Goal: Task Accomplishment & Management: Complete application form

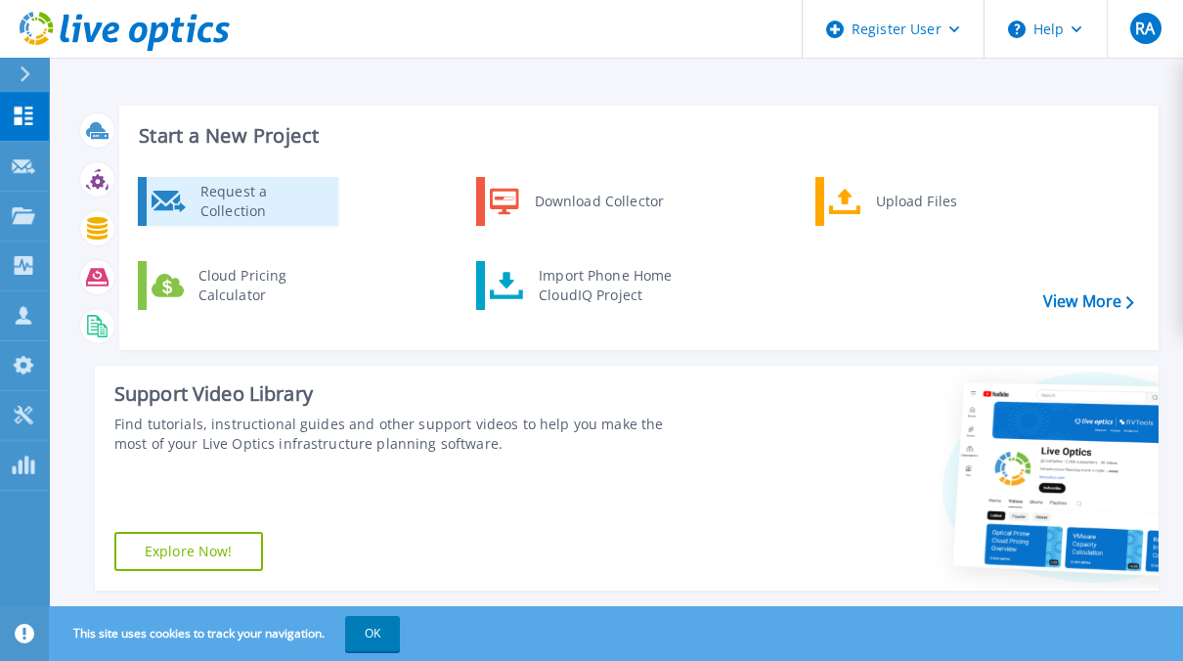
click at [280, 196] on div "Request a Collection" at bounding box center [262, 201] width 143 height 39
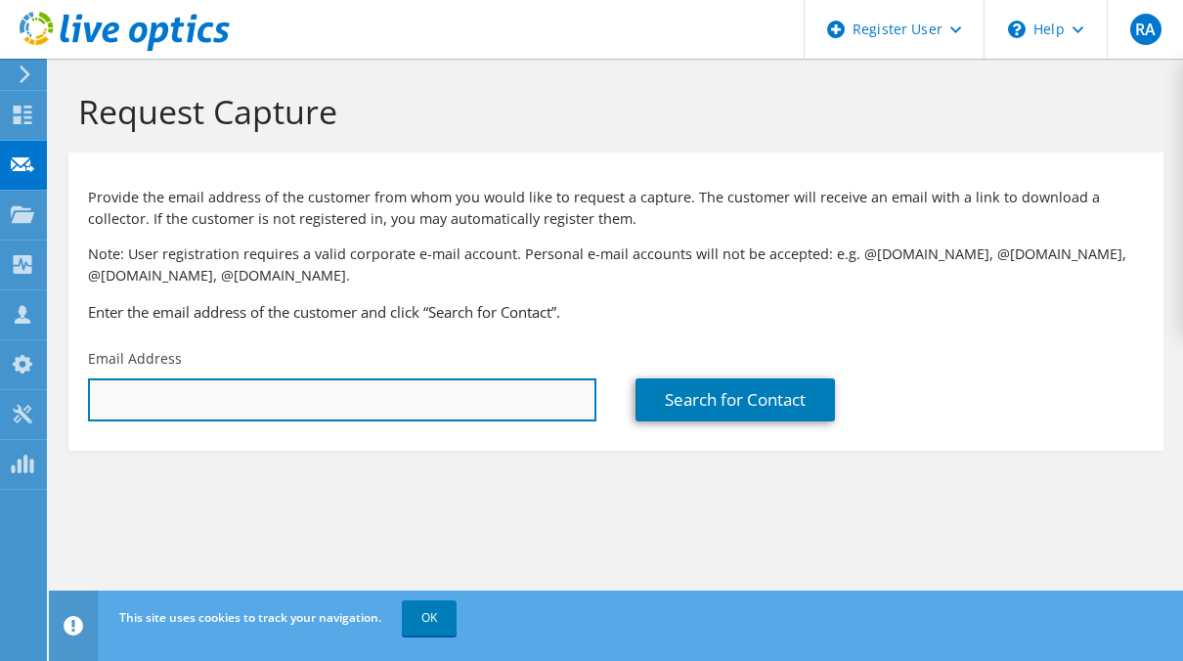
click at [416, 400] on input "text" at bounding box center [342, 399] width 508 height 43
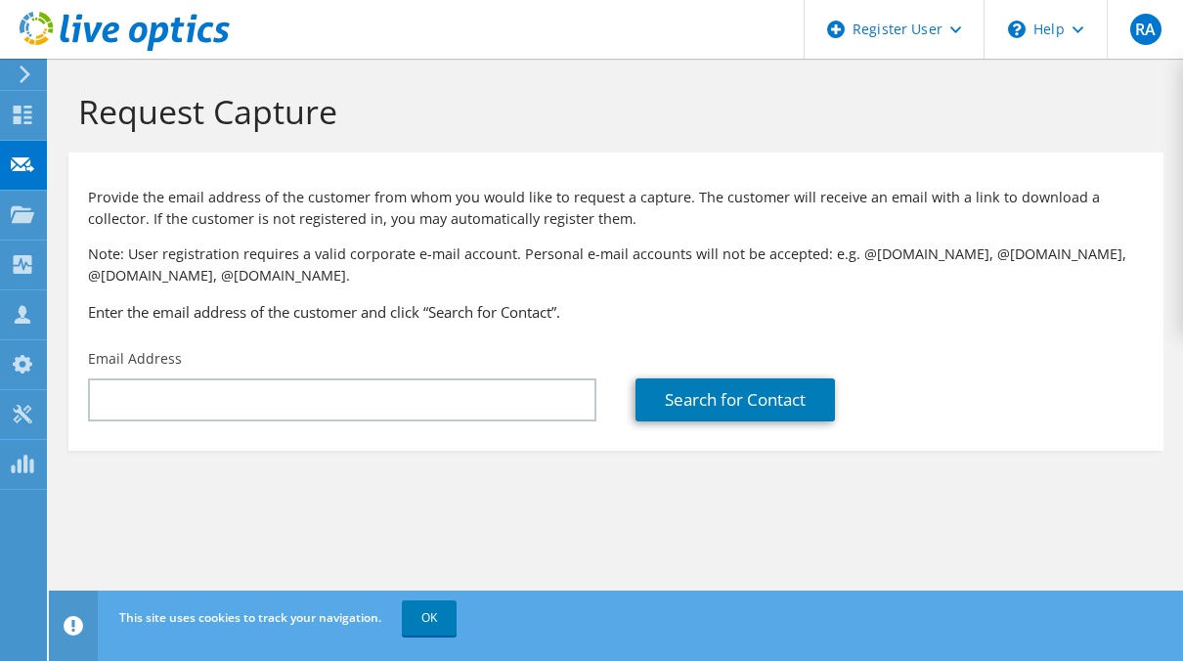
click at [532, 524] on section "Request Capture Provide the email address of the customer from whom you would l…" at bounding box center [616, 304] width 1134 height 490
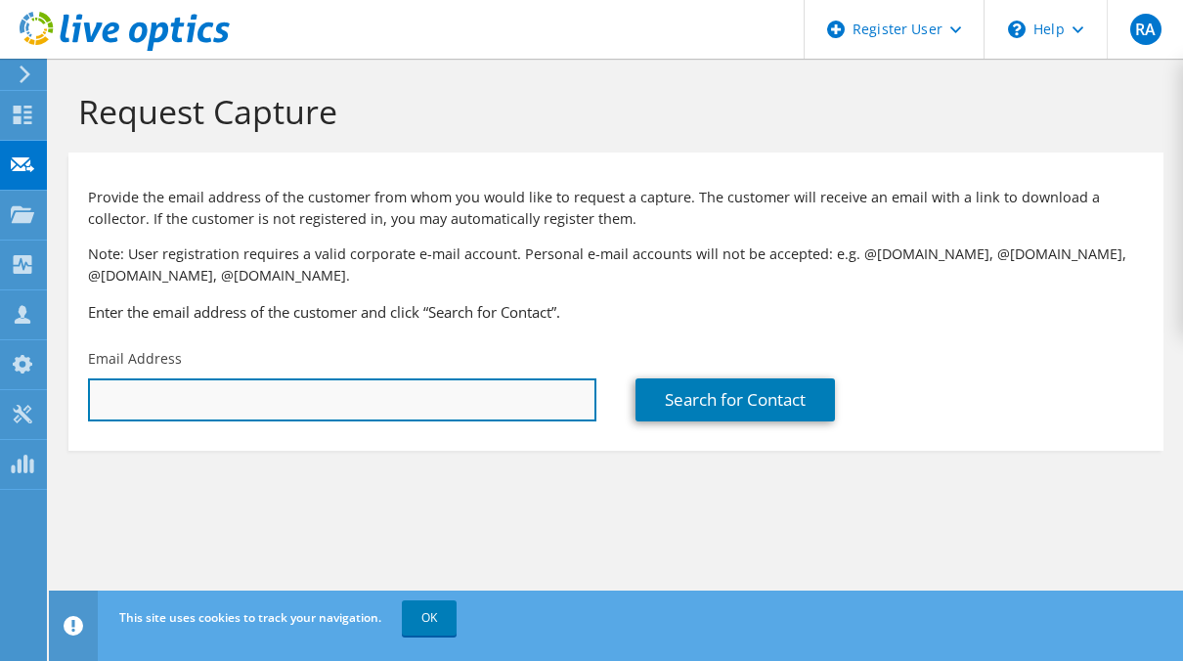
click at [479, 402] on input "text" at bounding box center [342, 399] width 508 height 43
paste input "[EMAIL_ADDRESS][DOMAIN_NAME]"
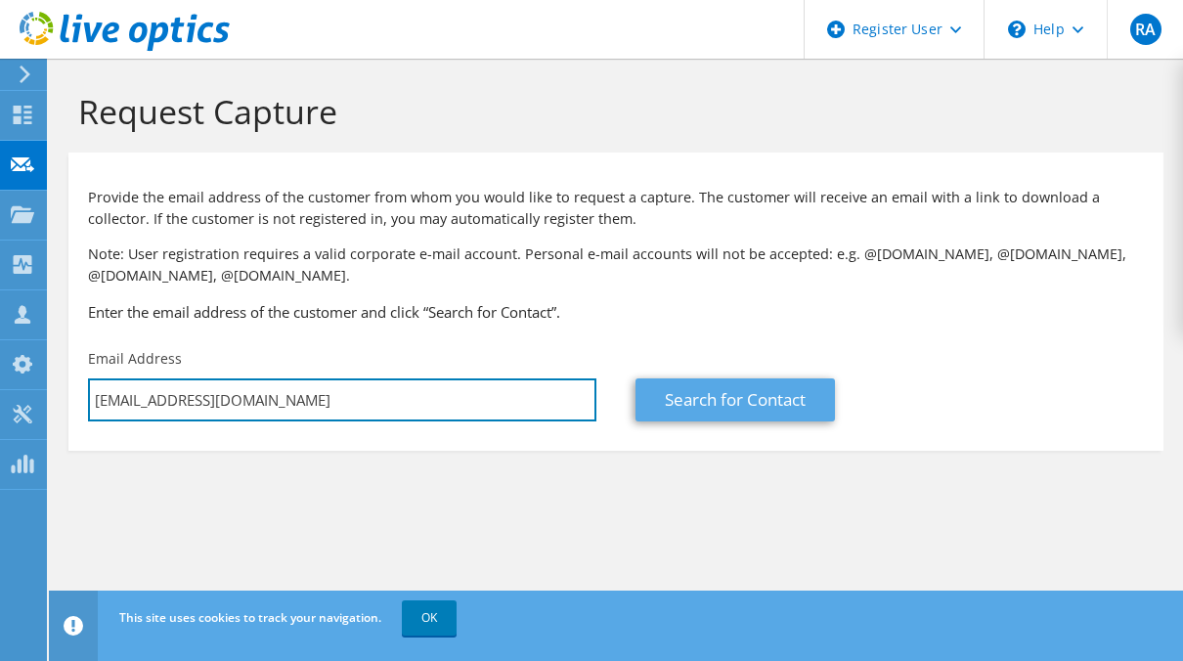
type input "[EMAIL_ADDRESS][DOMAIN_NAME]"
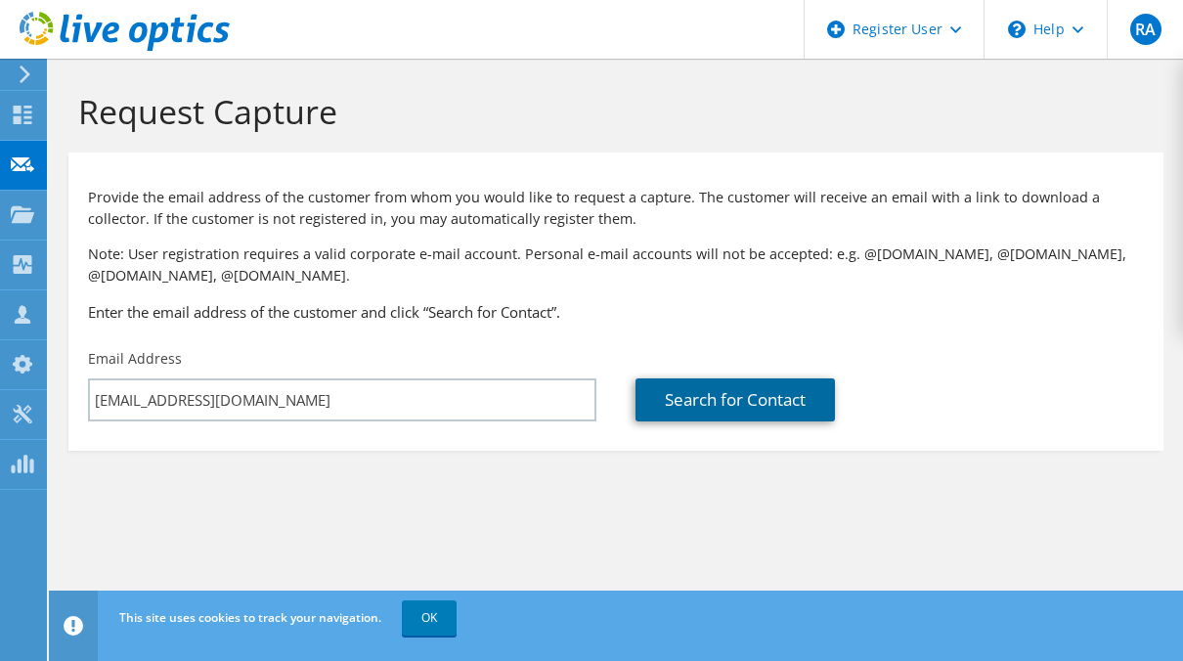
click at [788, 412] on link "Search for Contact" at bounding box center [734, 399] width 199 height 43
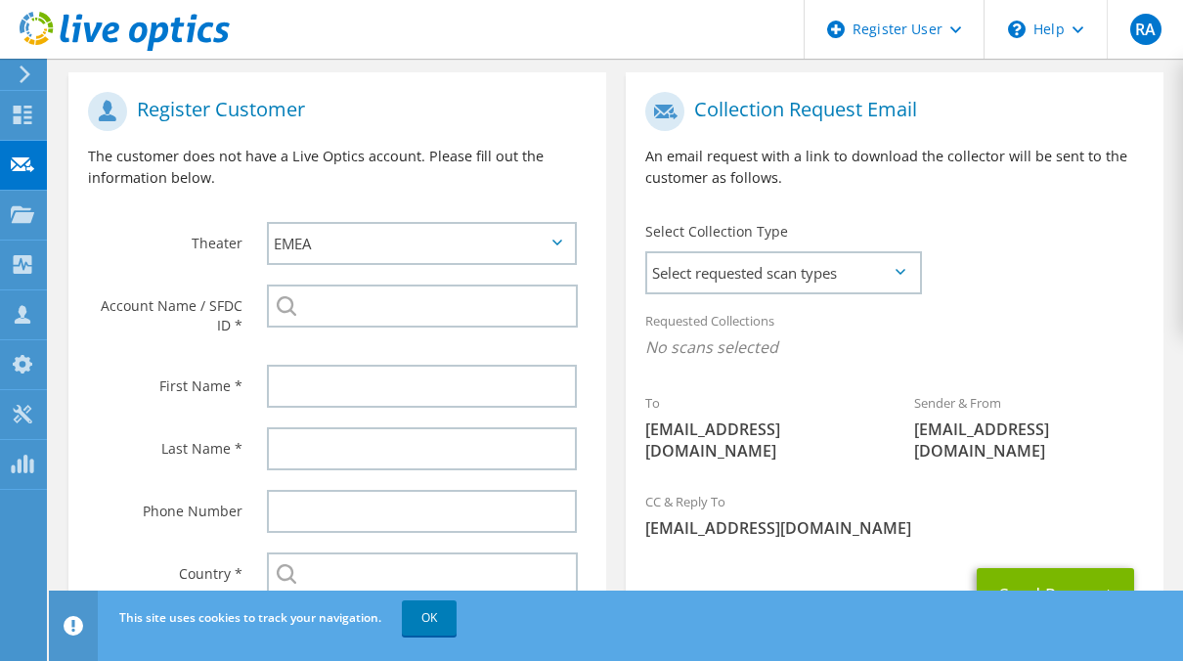
scroll to position [409, 0]
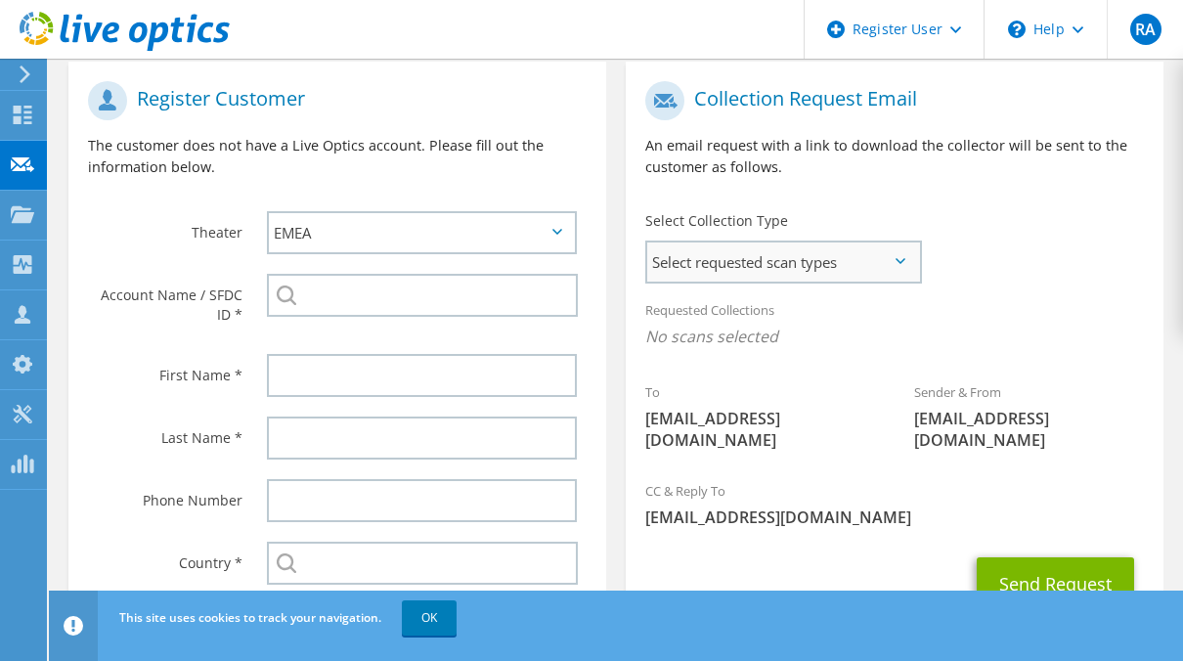
click at [847, 268] on span "Select requested scan types" at bounding box center [783, 261] width 272 height 39
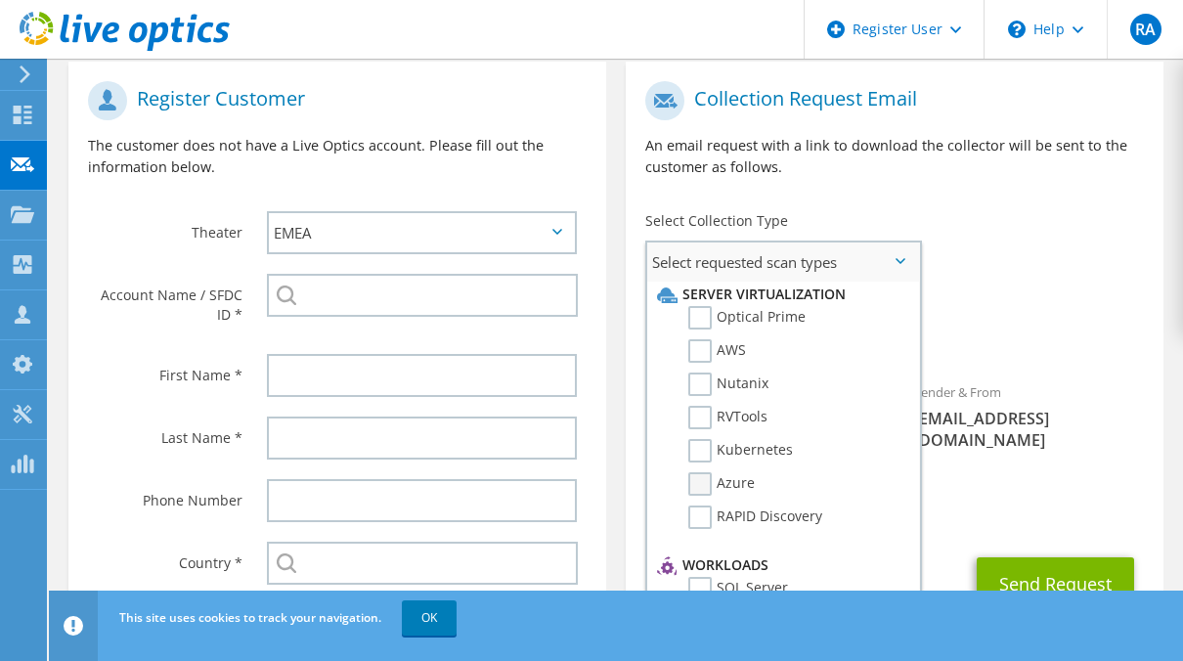
scroll to position [0, 0]
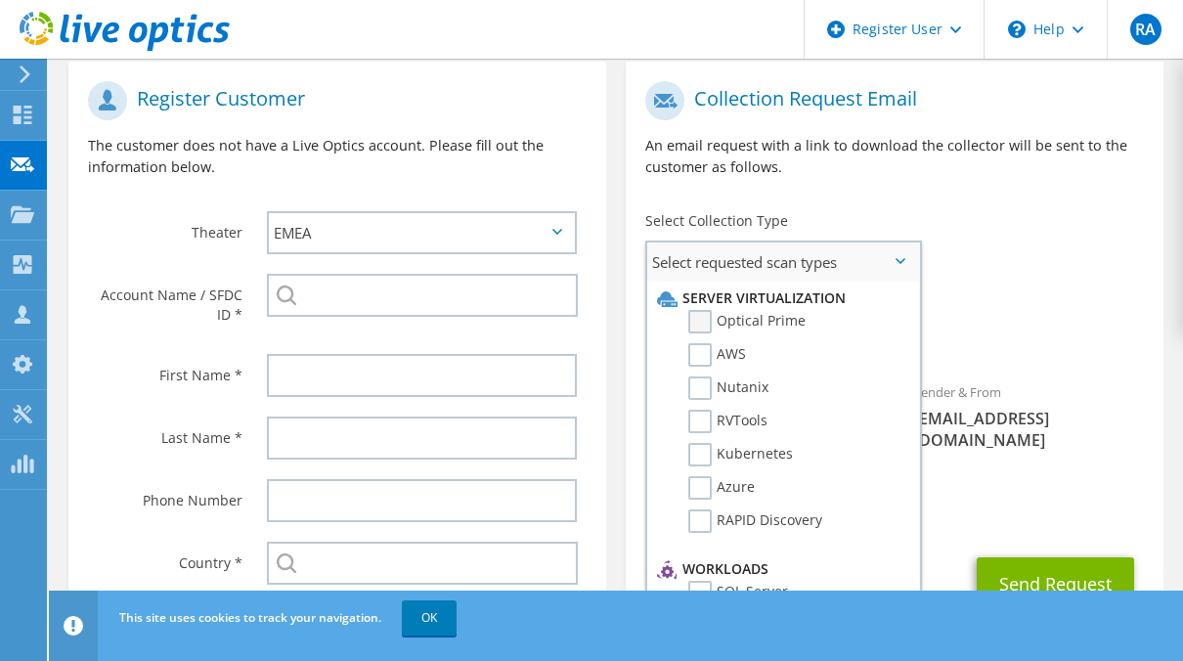
click at [706, 326] on label "Optical Prime" at bounding box center [746, 321] width 117 height 23
click at [0, 0] on input "Optical Prime" at bounding box center [0, 0] width 0 height 0
click at [962, 340] on span "Optical Prime" at bounding box center [894, 341] width 498 height 32
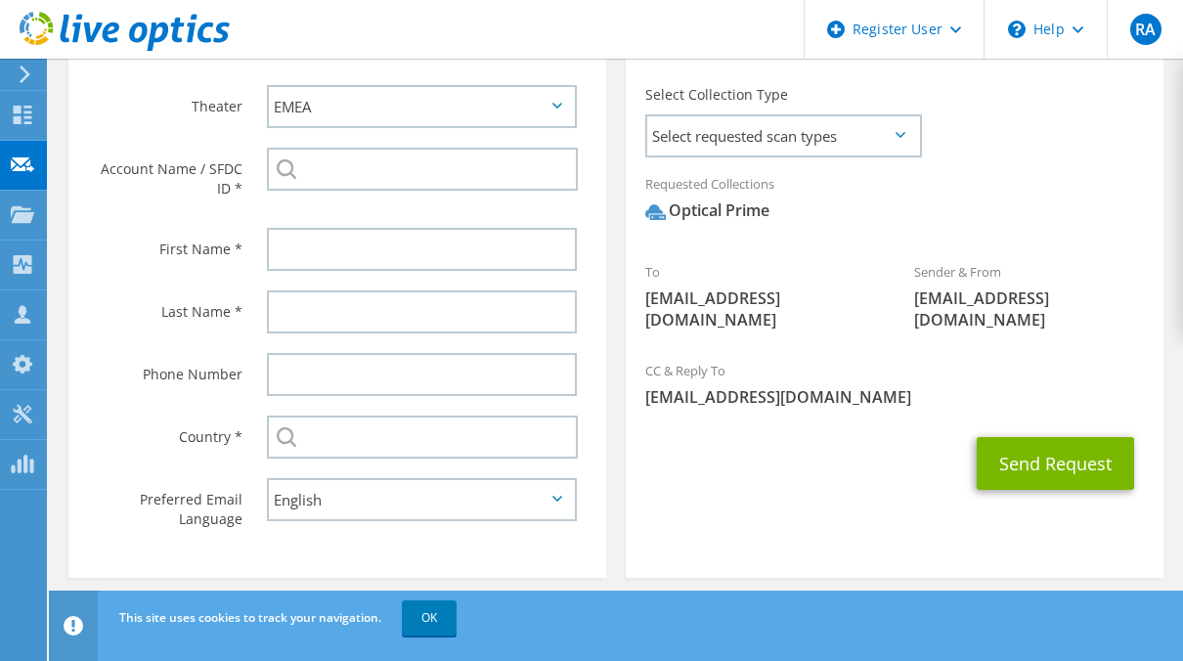
scroll to position [536, 0]
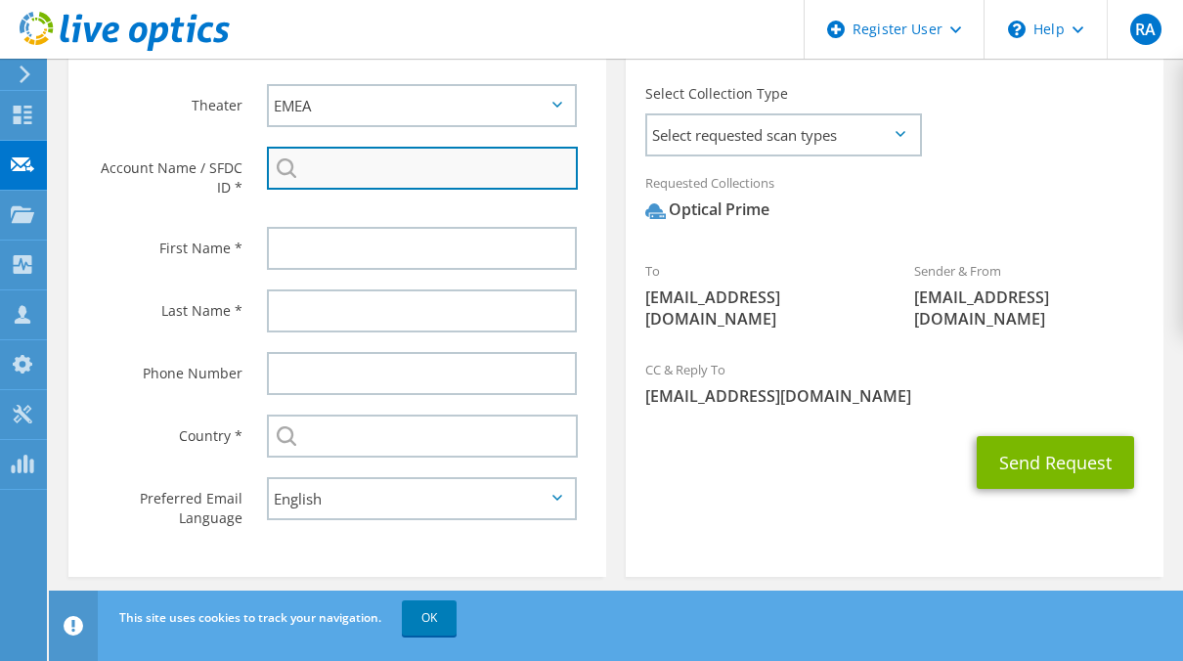
click at [412, 180] on input "search" at bounding box center [422, 168] width 311 height 43
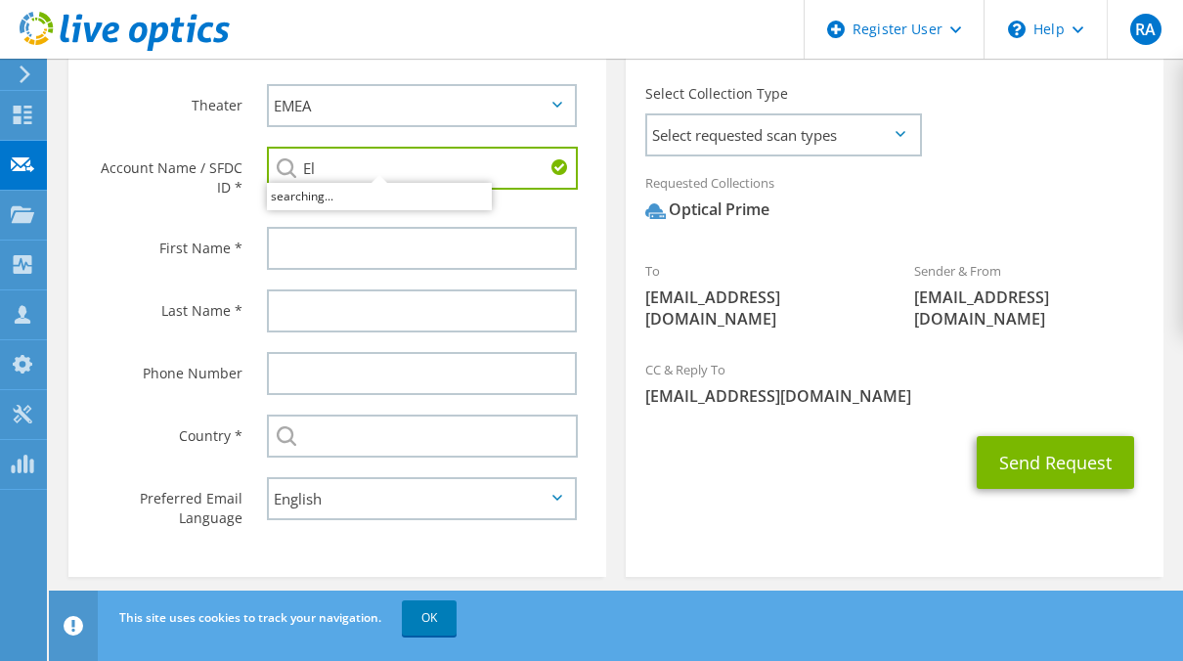
type input "E"
click at [442, 201] on li "[GEOGRAPHIC_DATA] : 3413927433" at bounding box center [379, 194] width 225 height 23
type input "[GEOGRAPHIC_DATA] : 3413927433"
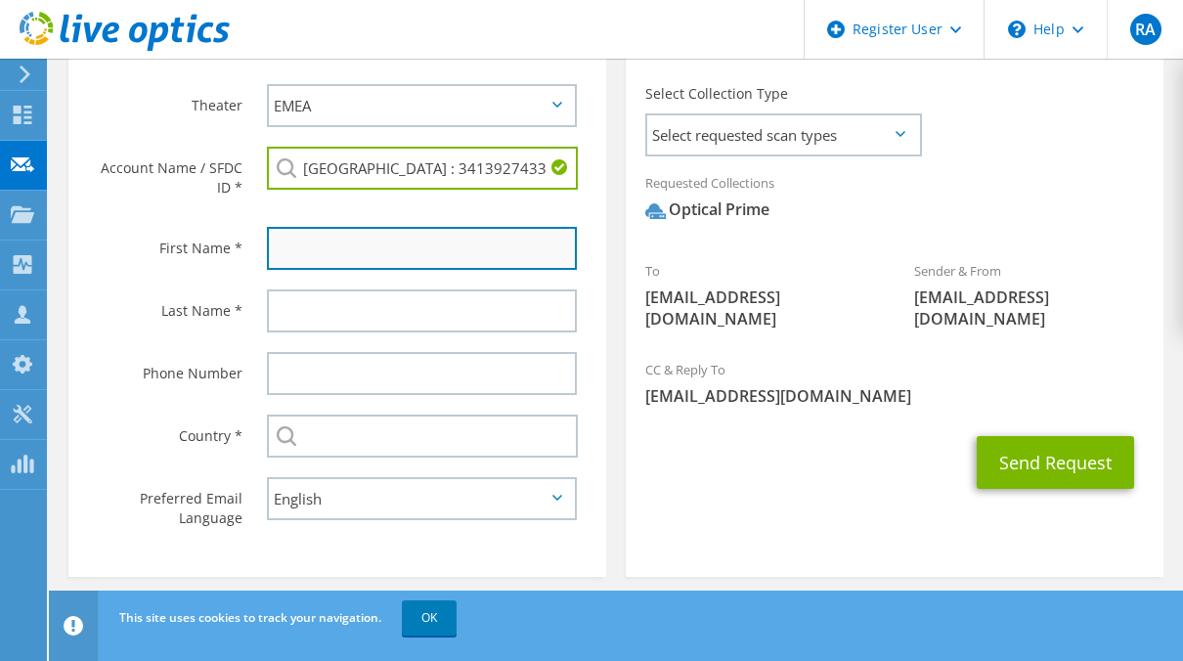
click at [407, 251] on input "text" at bounding box center [422, 248] width 310 height 43
type input "[GEOGRAPHIC_DATA]"
type input "Alkhanin"
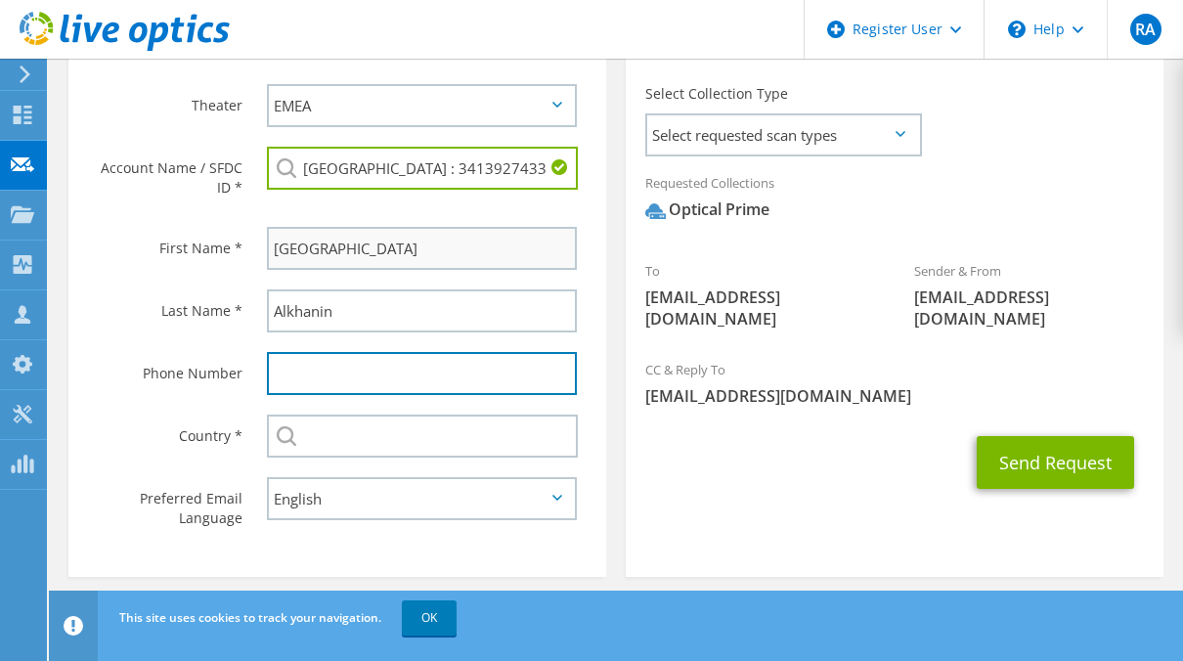
type input "0506223281"
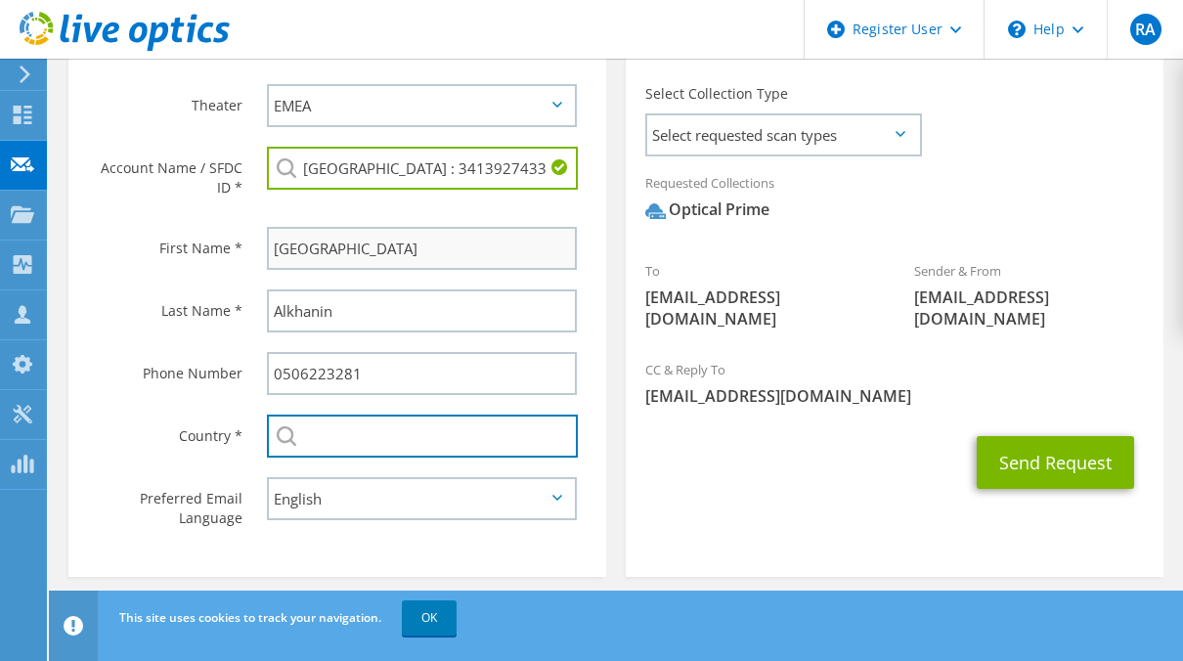
type input "[GEOGRAPHIC_DATA]"
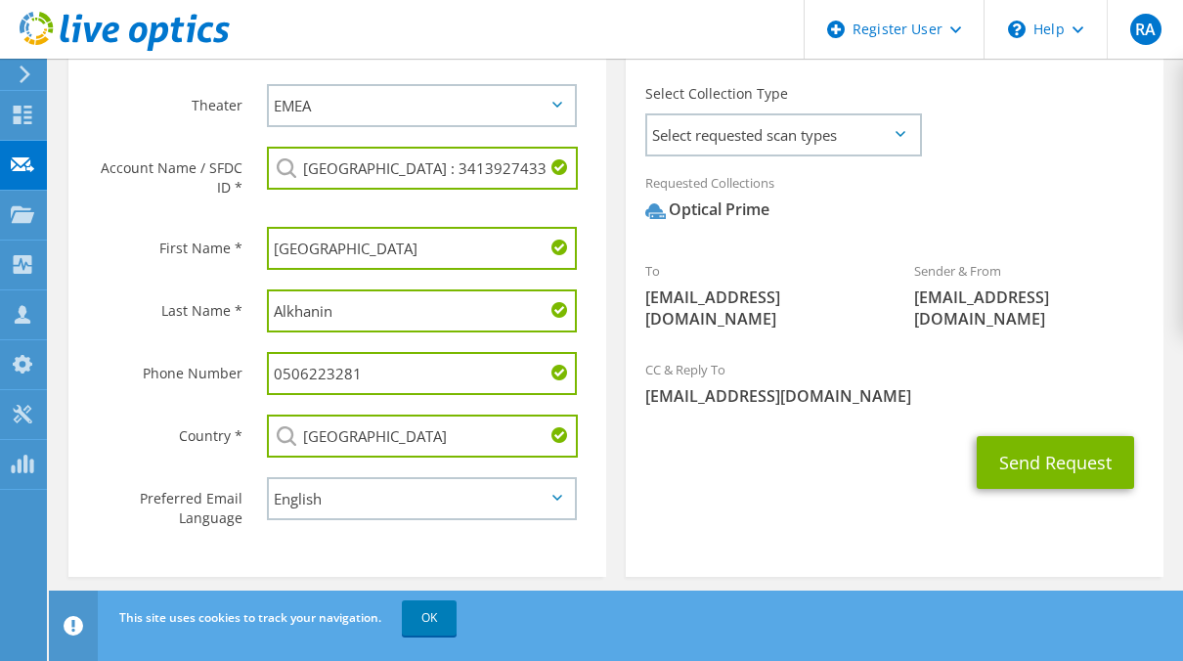
drag, startPoint x: 345, startPoint y: 254, endPoint x: 227, endPoint y: 257, distance: 118.3
click at [227, 257] on div "First Name * [GEOGRAPHIC_DATA]" at bounding box center [337, 248] width 538 height 63
type input "Wael"
click at [309, 305] on input "Alkhanin" at bounding box center [422, 310] width 310 height 43
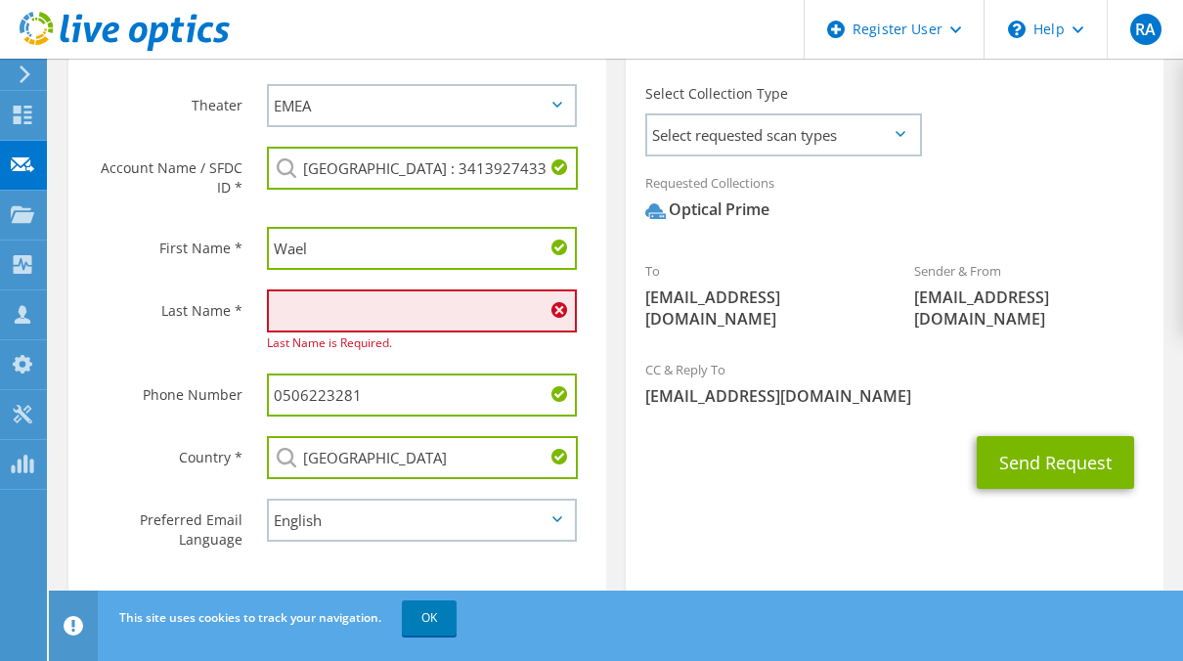
paste input "[EMAIL_ADDRESS][DOMAIN_NAME]"
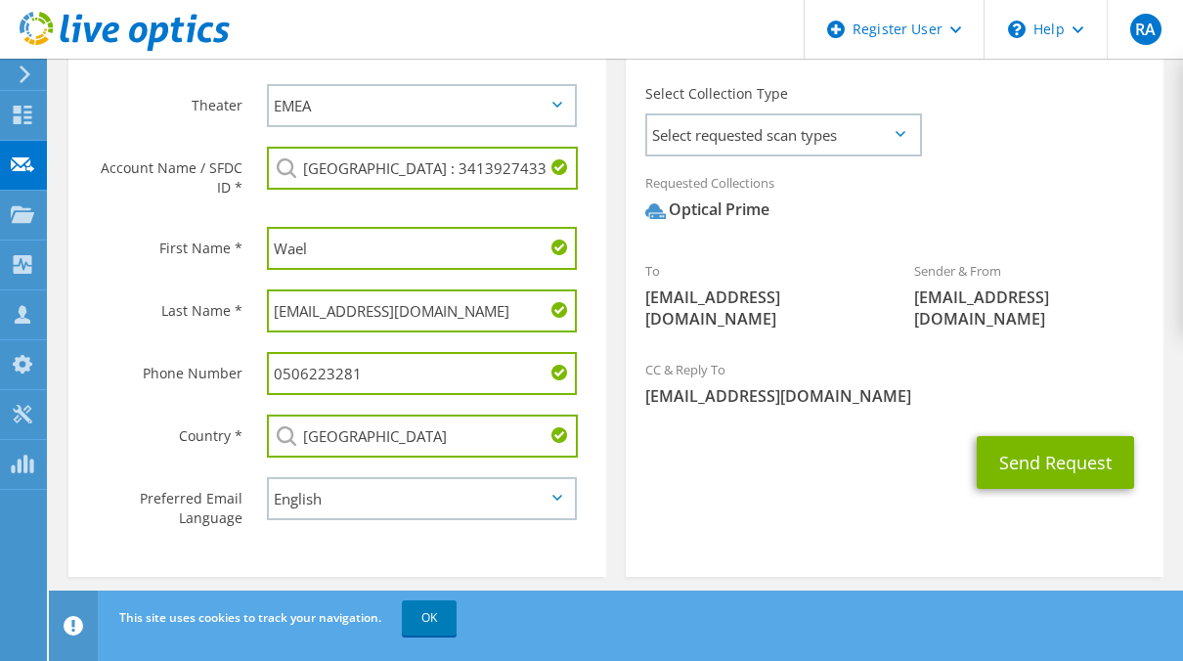
drag, startPoint x: 467, startPoint y: 325, endPoint x: 337, endPoint y: 321, distance: 130.1
click at [337, 321] on input "[EMAIL_ADDRESS][DOMAIN_NAME]" at bounding box center [422, 310] width 310 height 43
drag, startPoint x: 293, startPoint y: 317, endPoint x: 265, endPoint y: 322, distance: 28.8
click at [265, 322] on div "w.zainab" at bounding box center [426, 311] width 359 height 63
type input "Zainab"
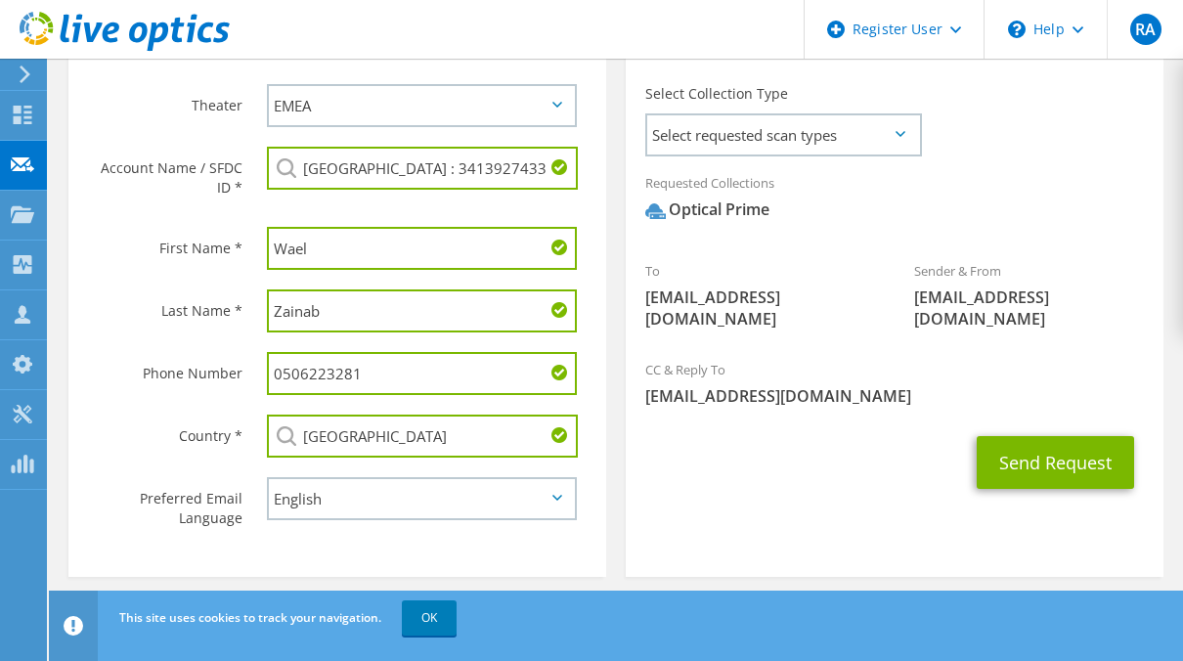
click at [339, 381] on input "0506223281" at bounding box center [422, 373] width 310 height 43
click at [811, 456] on div "Send Request" at bounding box center [894, 462] width 538 height 72
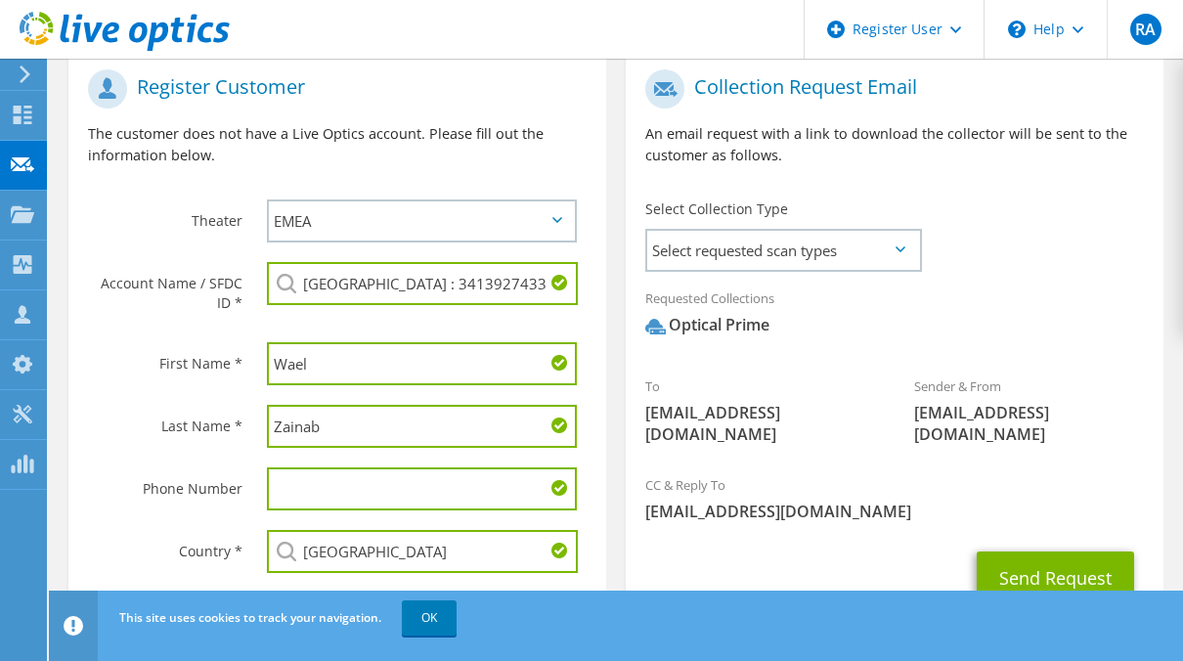
scroll to position [412, 0]
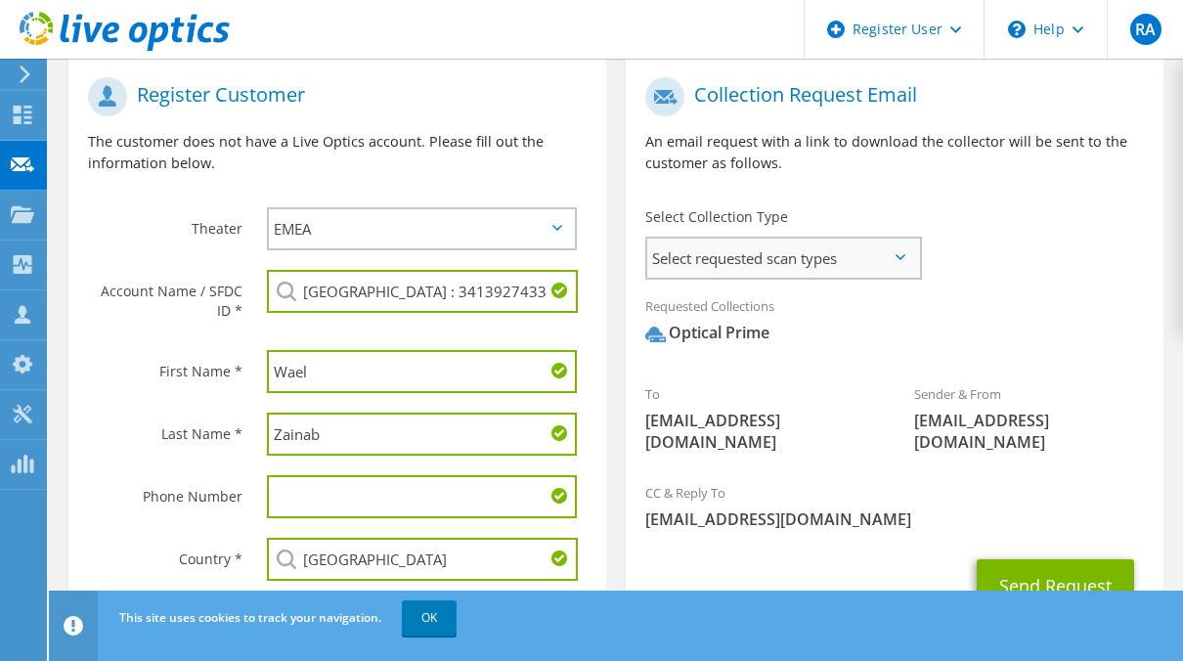
click at [891, 260] on span "Select requested scan types" at bounding box center [783, 257] width 272 height 39
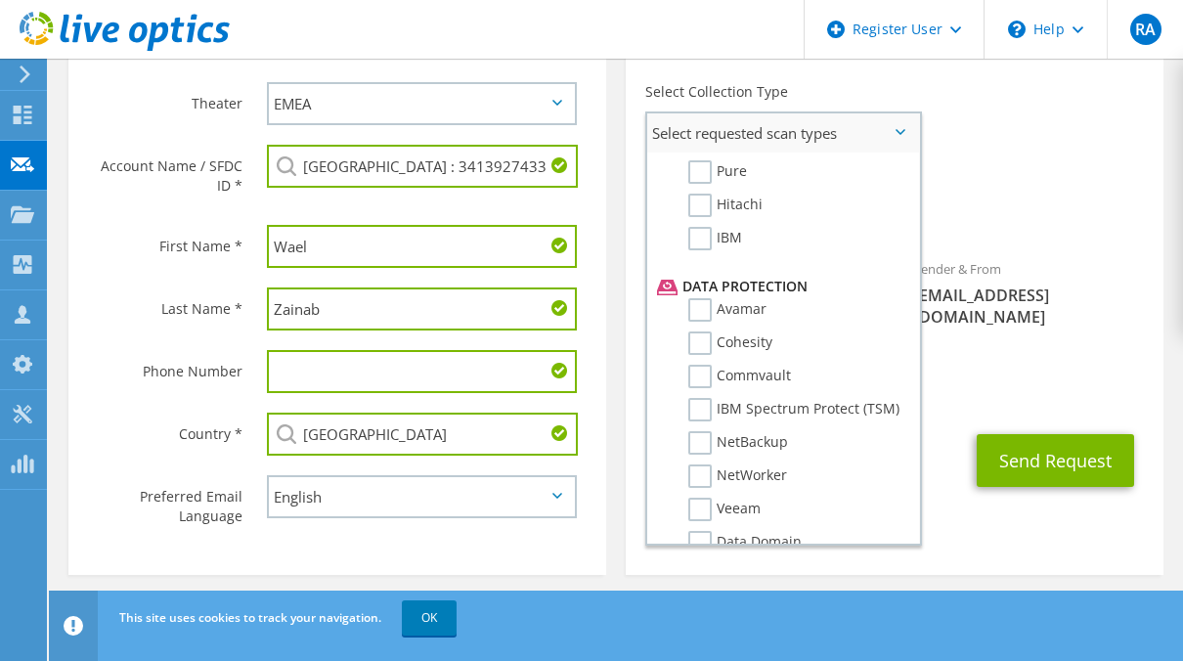
scroll to position [727, 0]
click at [890, 329] on li "Avamar" at bounding box center [780, 317] width 257 height 33
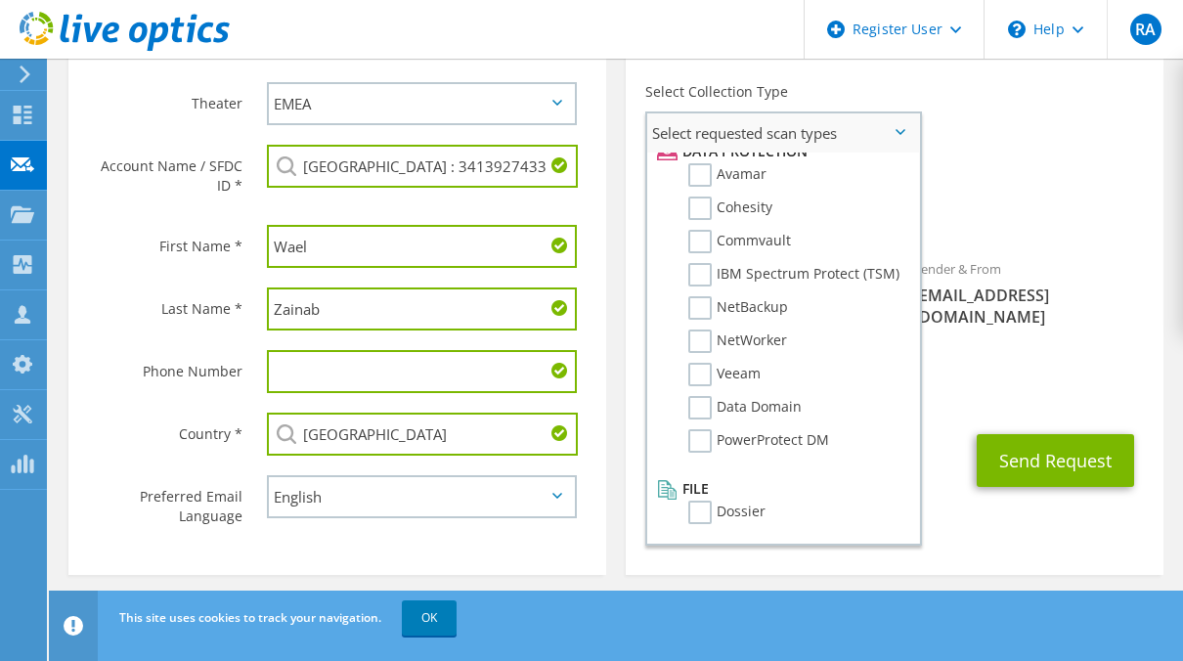
scroll to position [881, 0]
click at [952, 383] on span "[EMAIL_ADDRESS][DOMAIN_NAME]" at bounding box center [894, 394] width 498 height 22
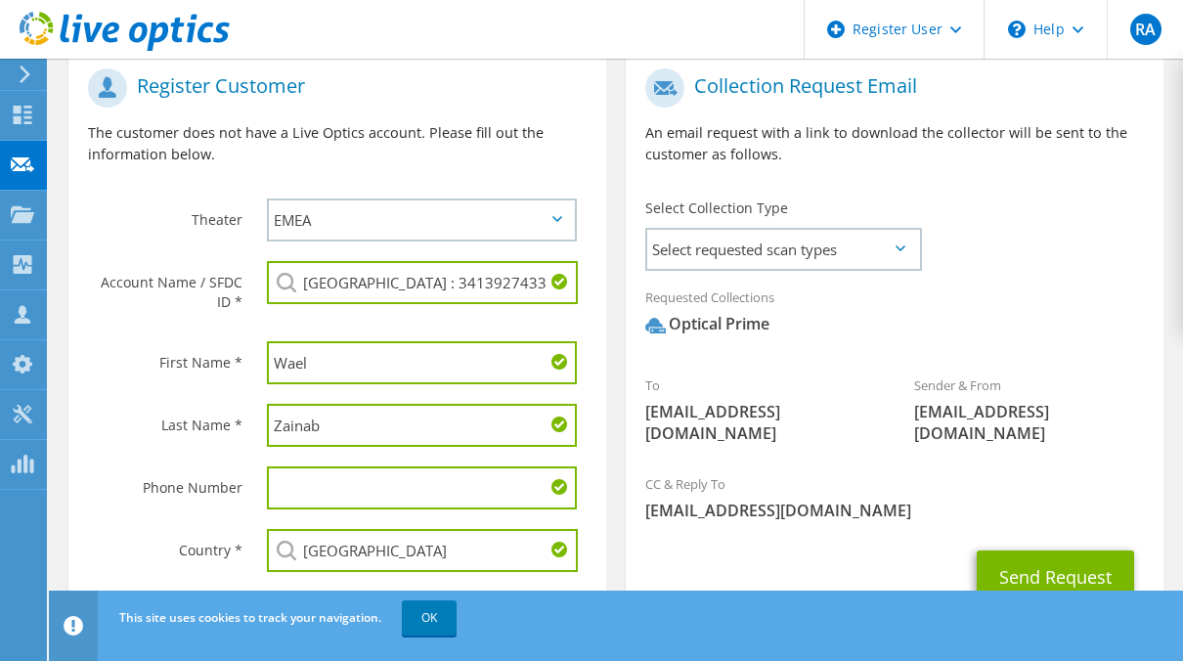
scroll to position [454, 0]
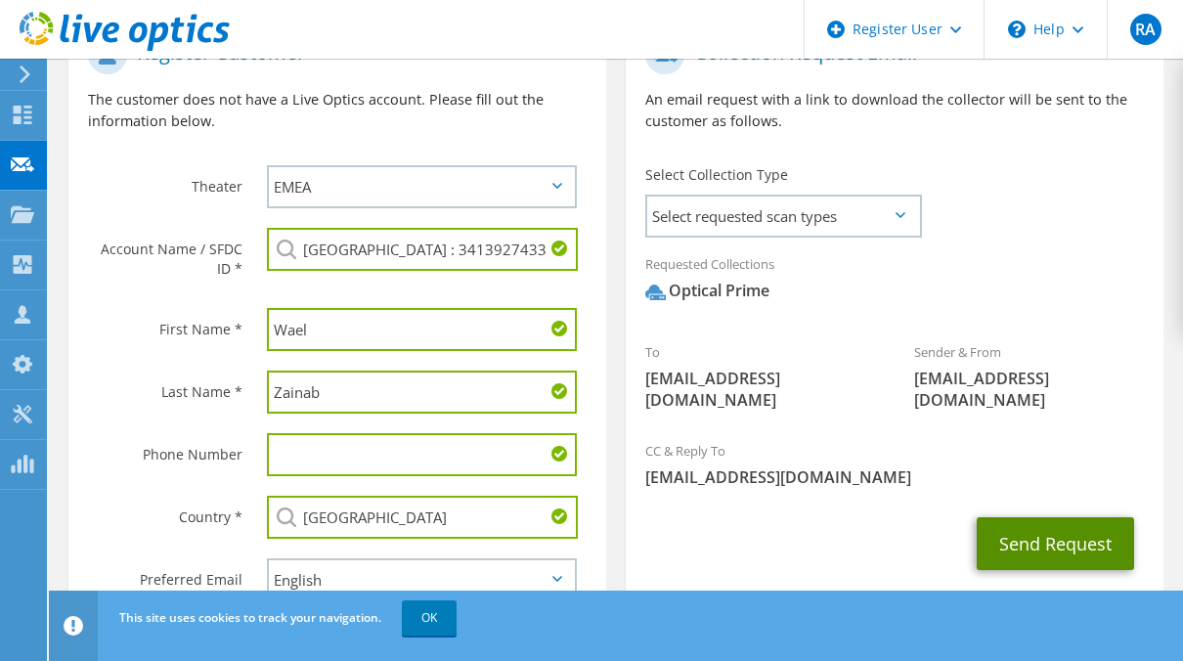
click at [1066, 517] on button "Send Request" at bounding box center [1054, 543] width 157 height 53
